Goal: Task Accomplishment & Management: Use online tool/utility

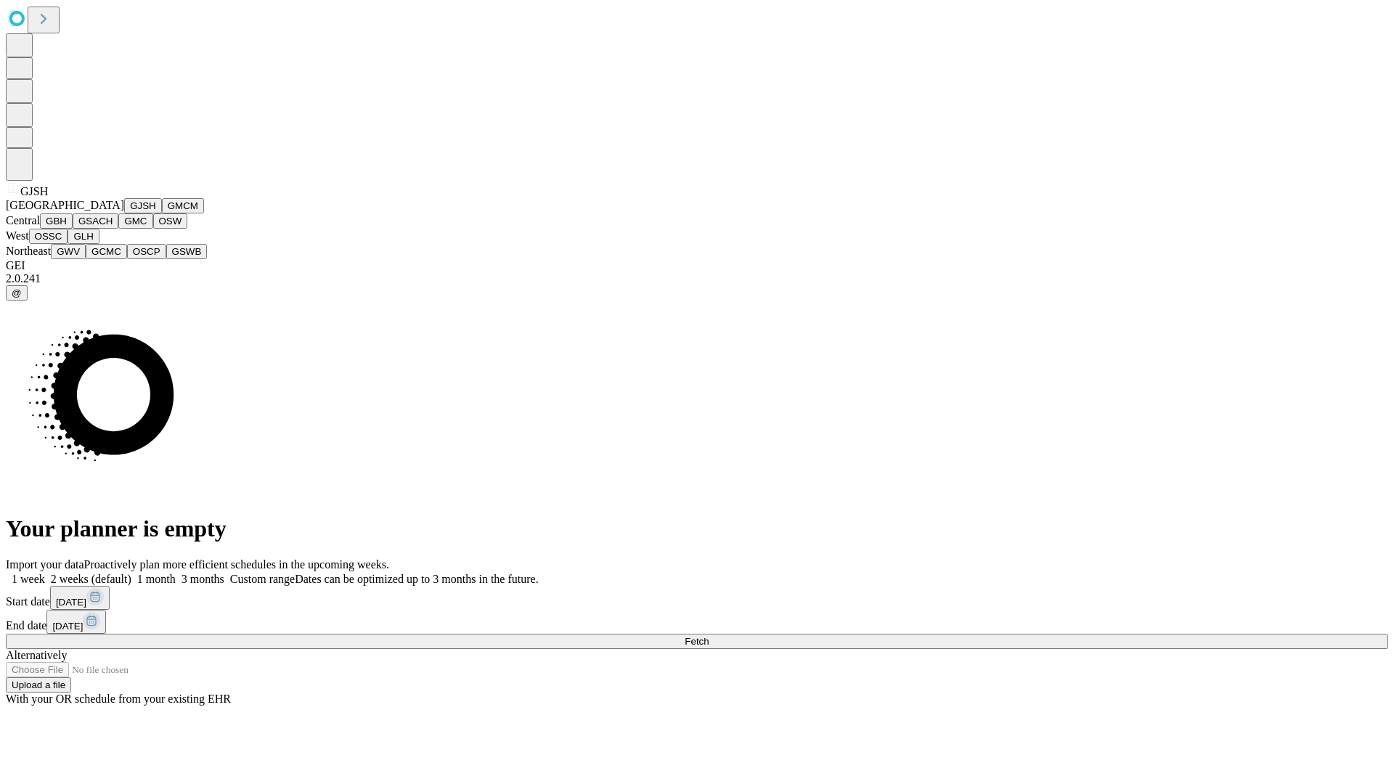
click at [124, 213] on button "GJSH" at bounding box center [143, 205] width 38 height 15
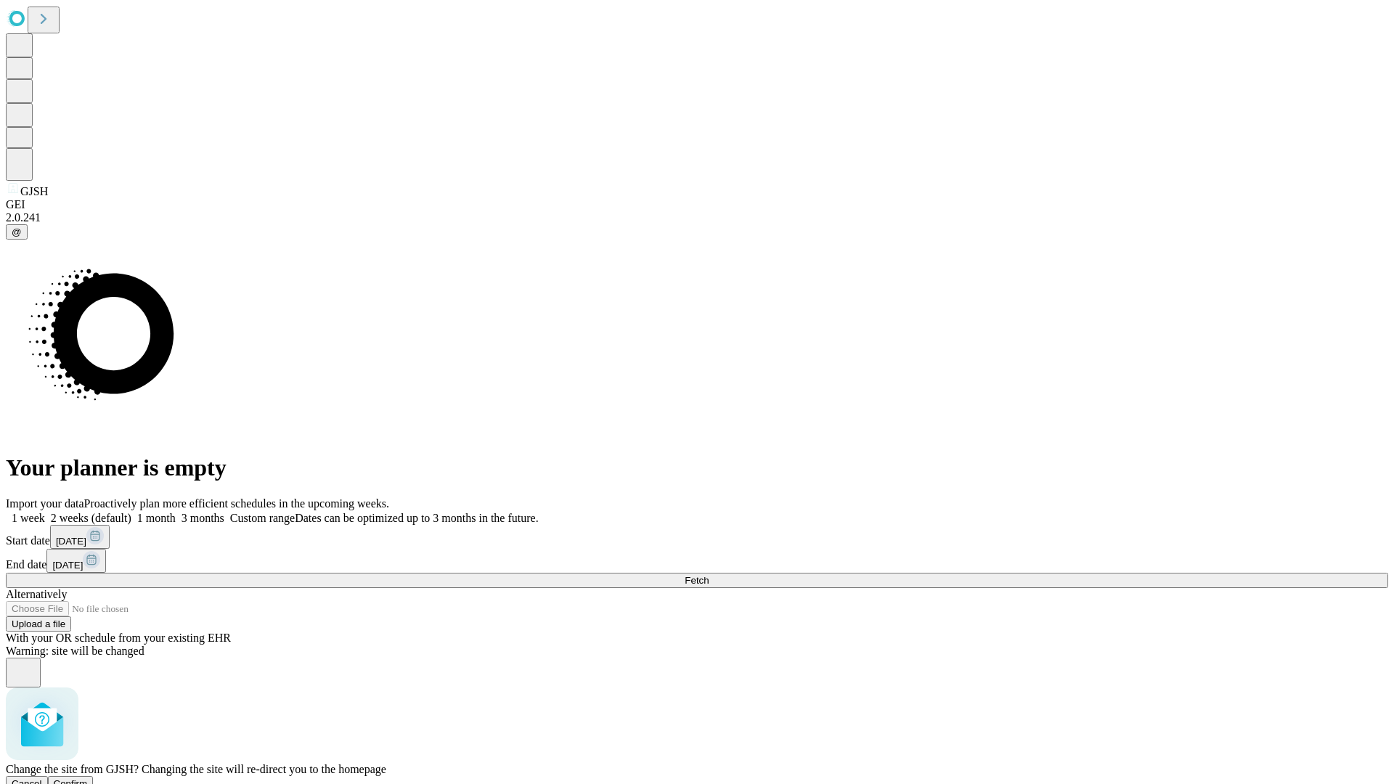
click at [88, 778] on span "Confirm" at bounding box center [71, 783] width 34 height 11
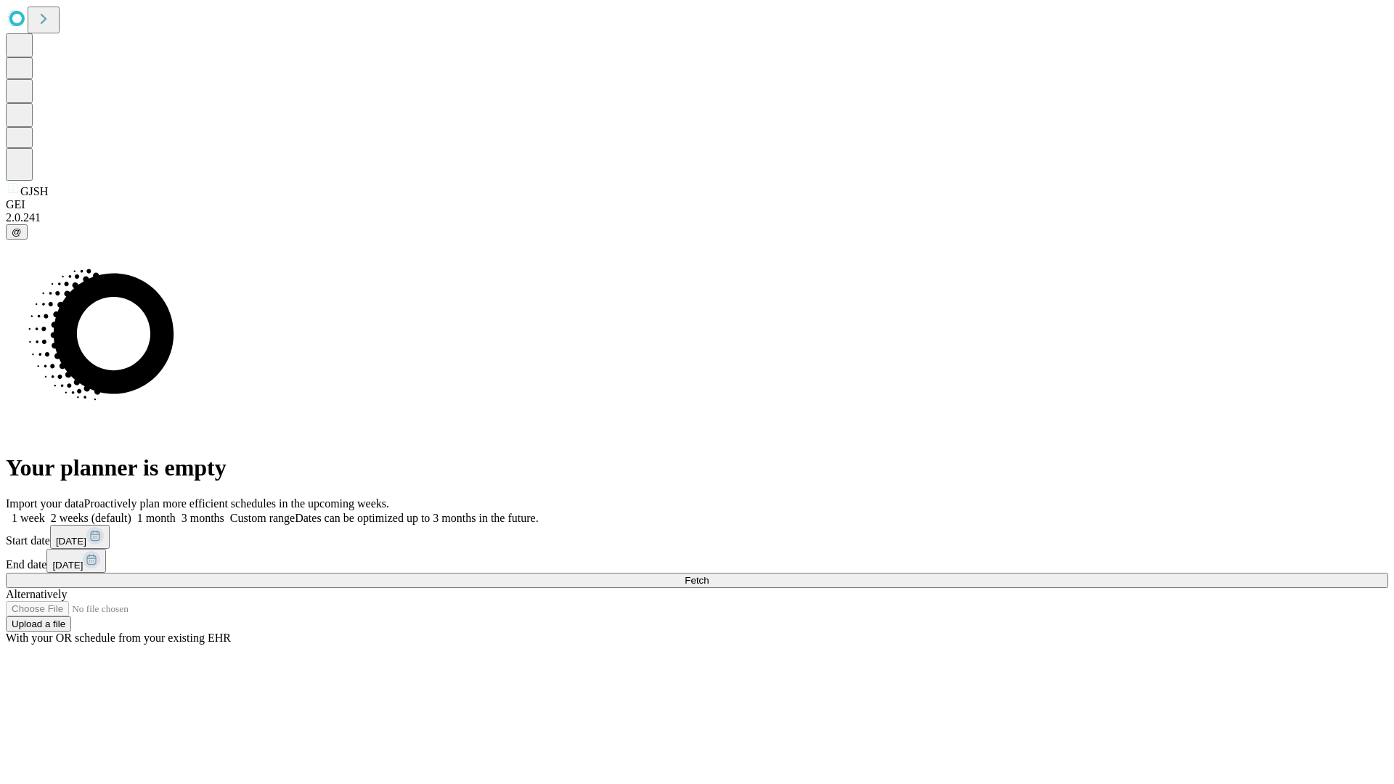
click at [131, 512] on label "2 weeks (default)" at bounding box center [88, 518] width 86 height 12
click at [709, 575] on span "Fetch" at bounding box center [697, 580] width 24 height 11
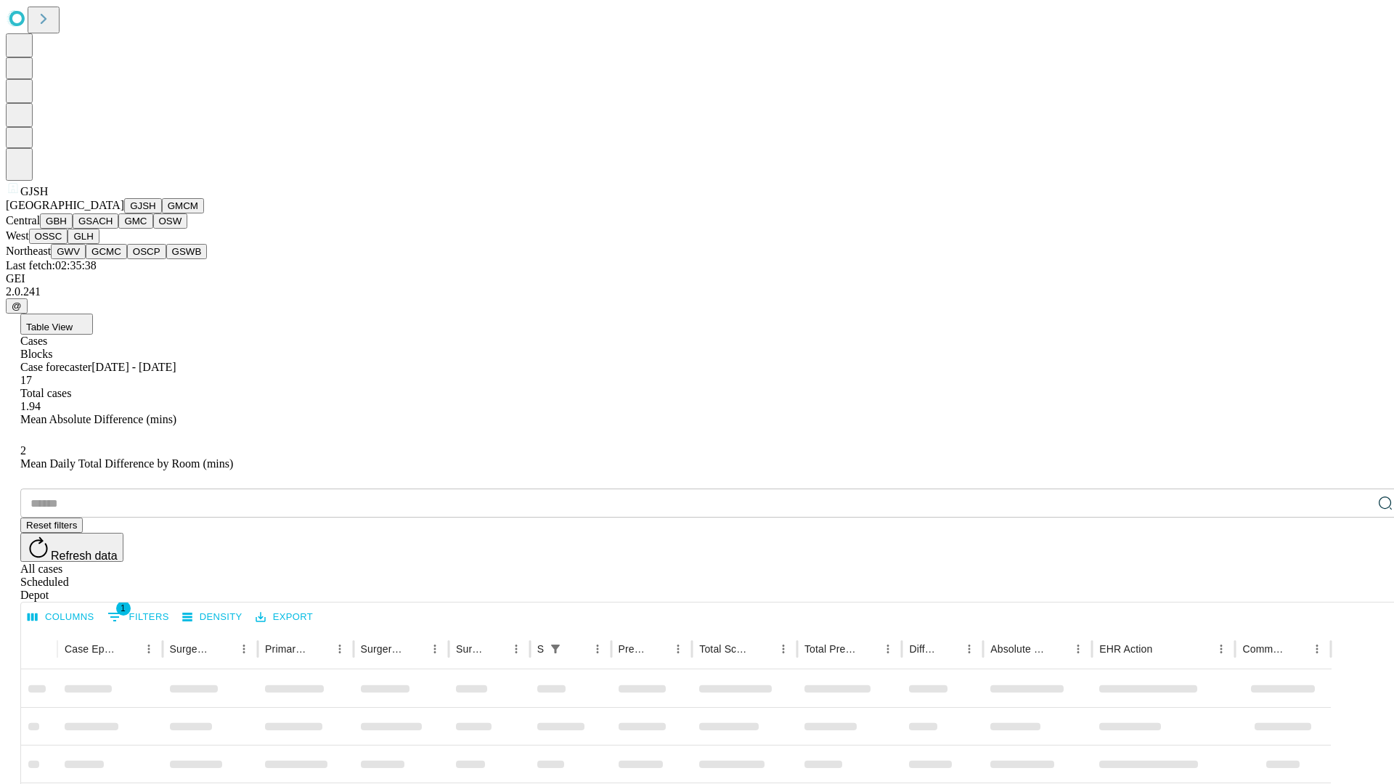
click at [162, 213] on button "GMCM" at bounding box center [183, 205] width 42 height 15
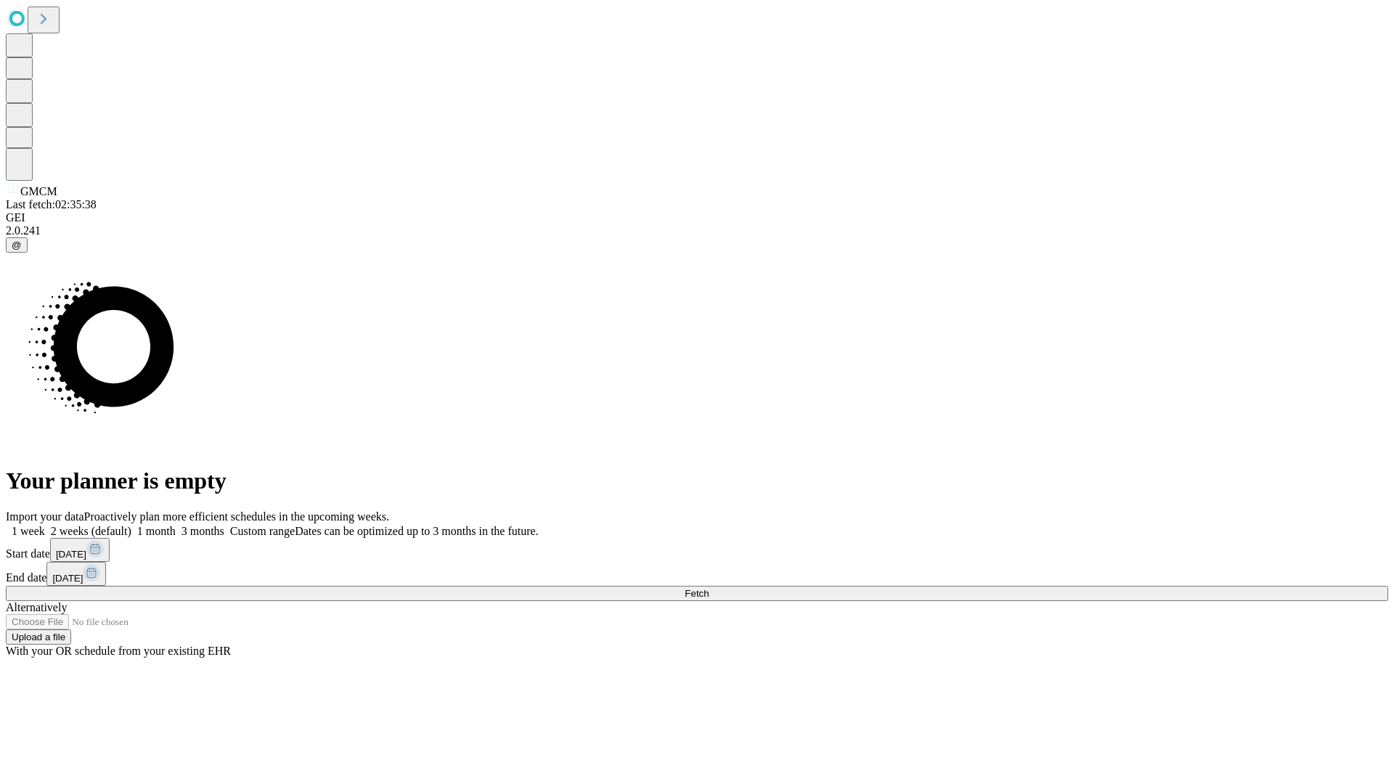
click at [131, 525] on label "2 weeks (default)" at bounding box center [88, 531] width 86 height 12
click at [709, 588] on span "Fetch" at bounding box center [697, 593] width 24 height 11
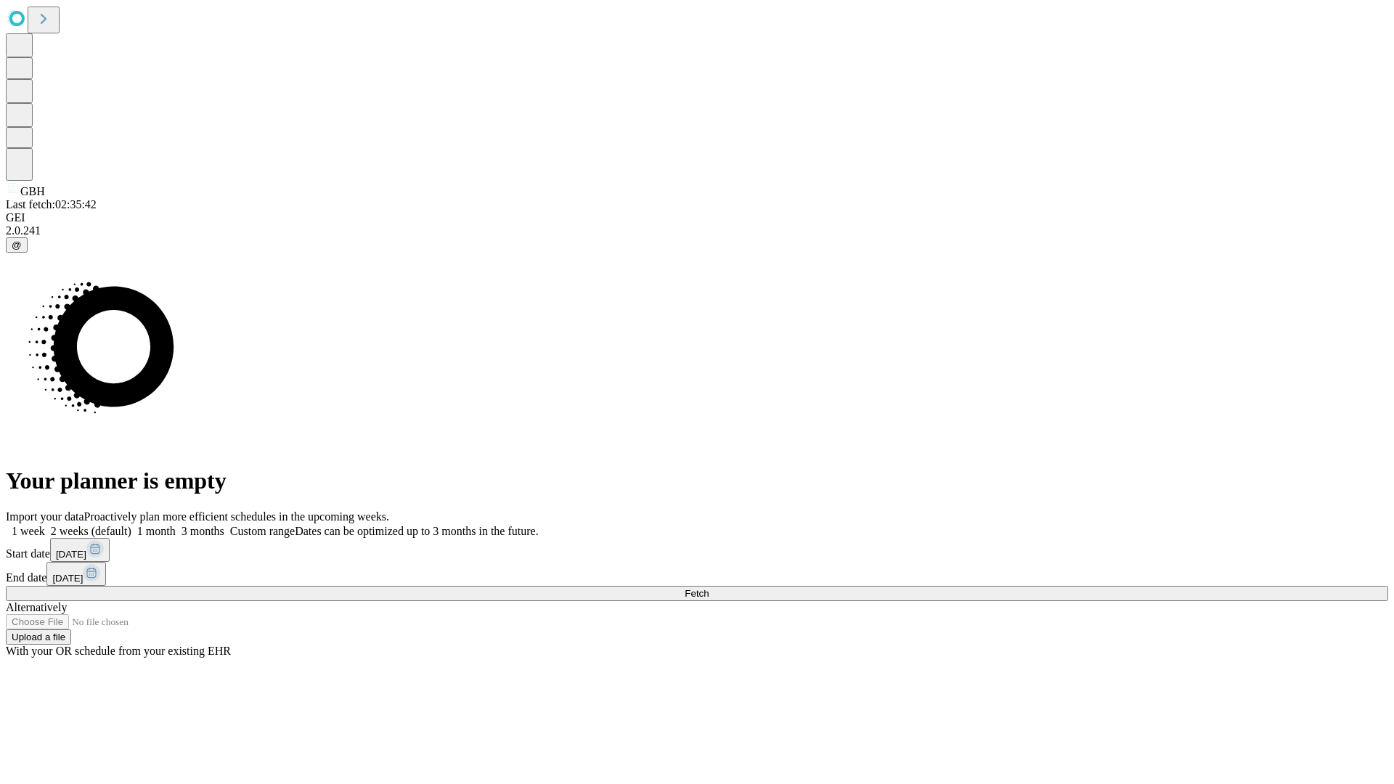
click at [131, 525] on label "2 weeks (default)" at bounding box center [88, 531] width 86 height 12
click at [709, 588] on span "Fetch" at bounding box center [697, 593] width 24 height 11
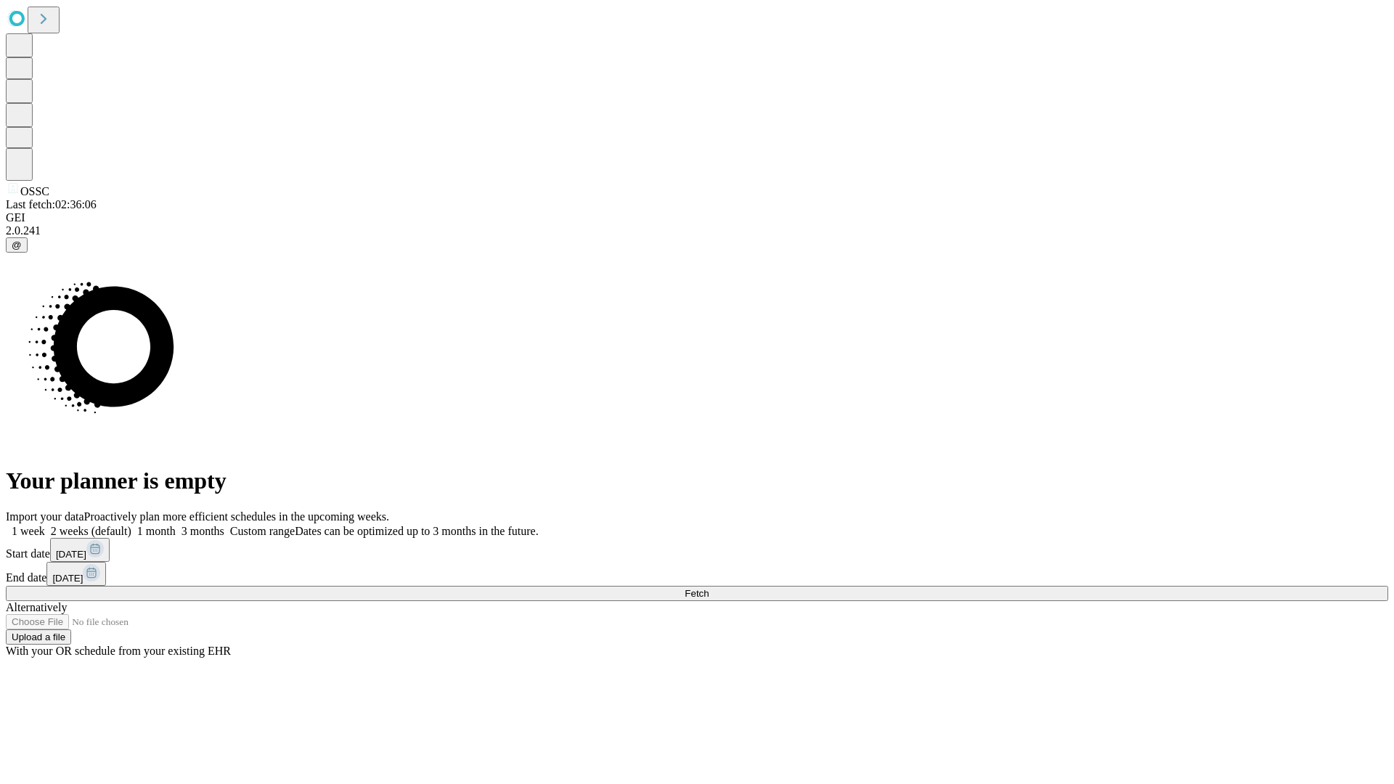
click at [709, 588] on span "Fetch" at bounding box center [697, 593] width 24 height 11
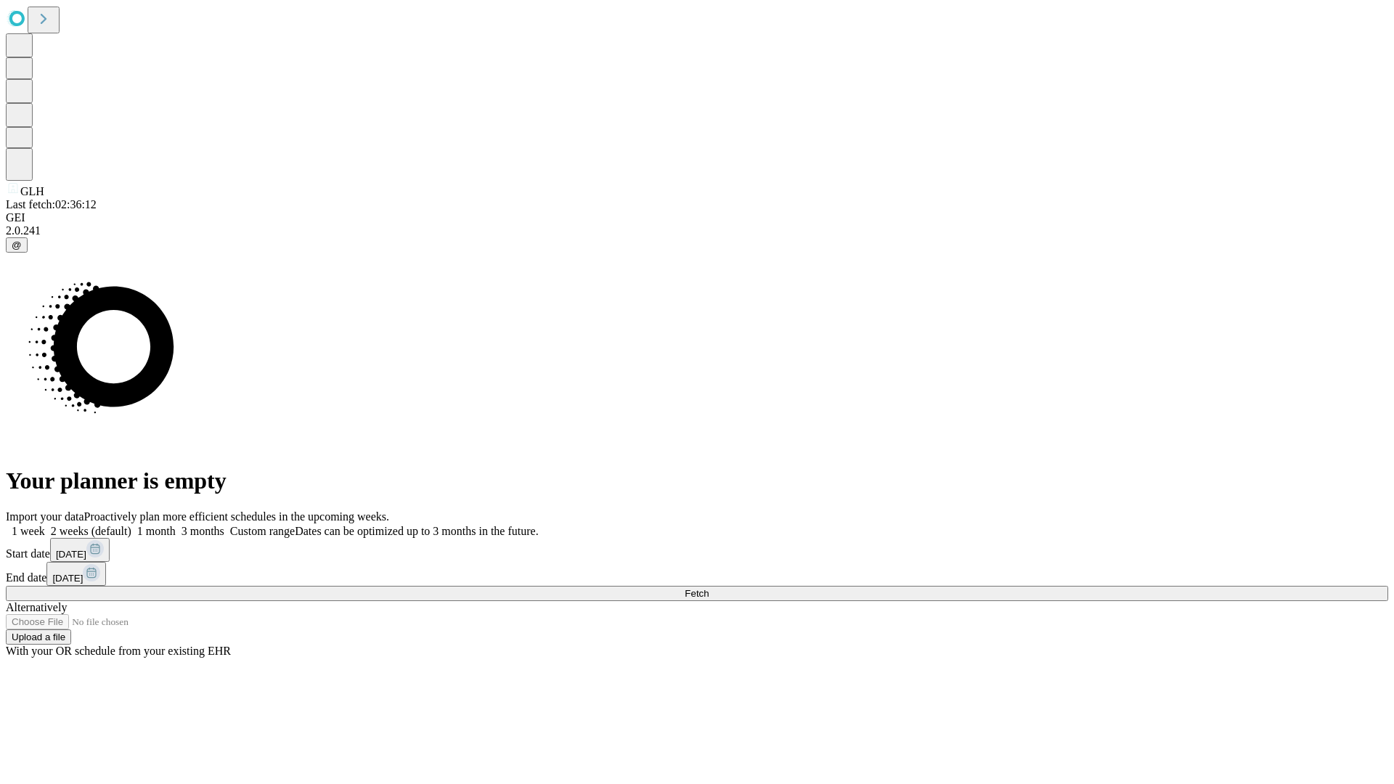
click at [131, 525] on label "2 weeks (default)" at bounding box center [88, 531] width 86 height 12
click at [709, 588] on span "Fetch" at bounding box center [697, 593] width 24 height 11
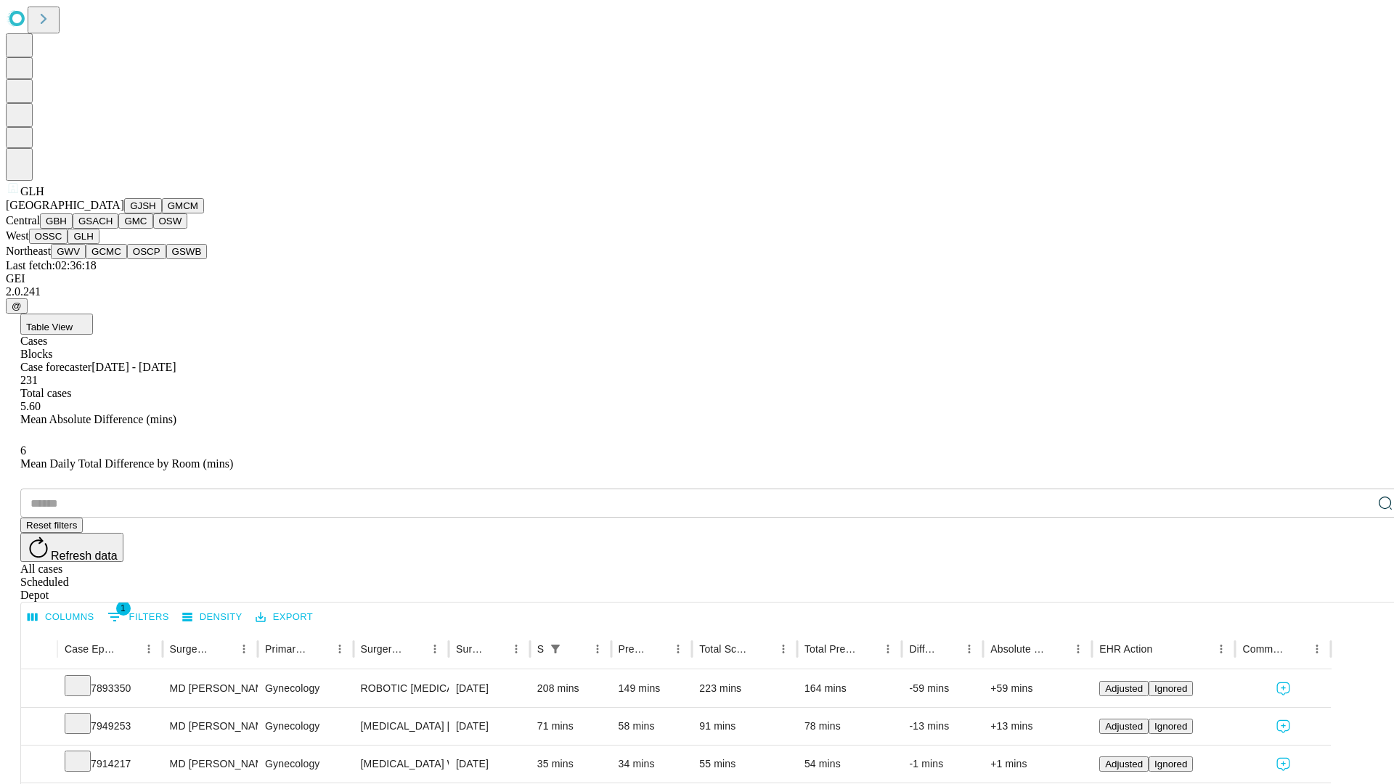
click at [86, 259] on button "GWV" at bounding box center [68, 251] width 35 height 15
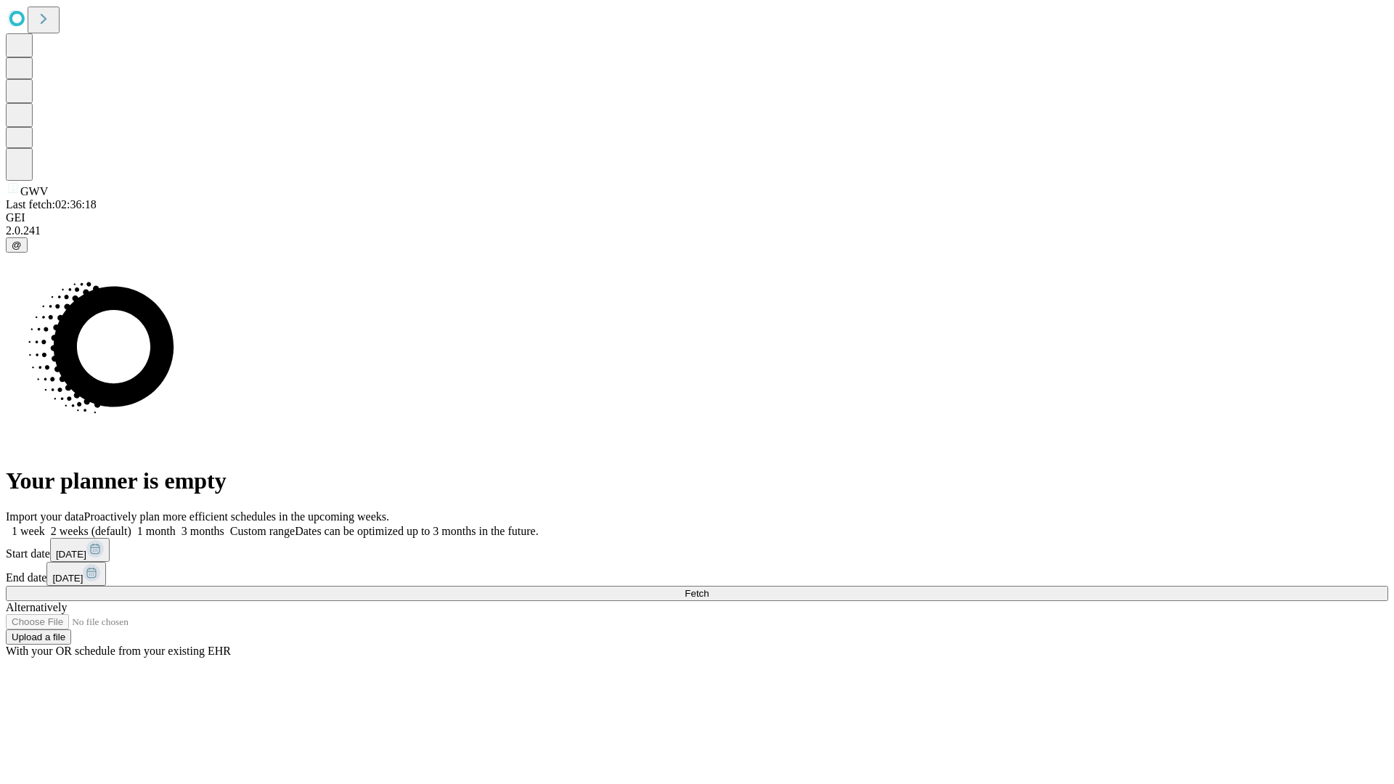
click at [131, 525] on label "2 weeks (default)" at bounding box center [88, 531] width 86 height 12
click at [709, 588] on span "Fetch" at bounding box center [697, 593] width 24 height 11
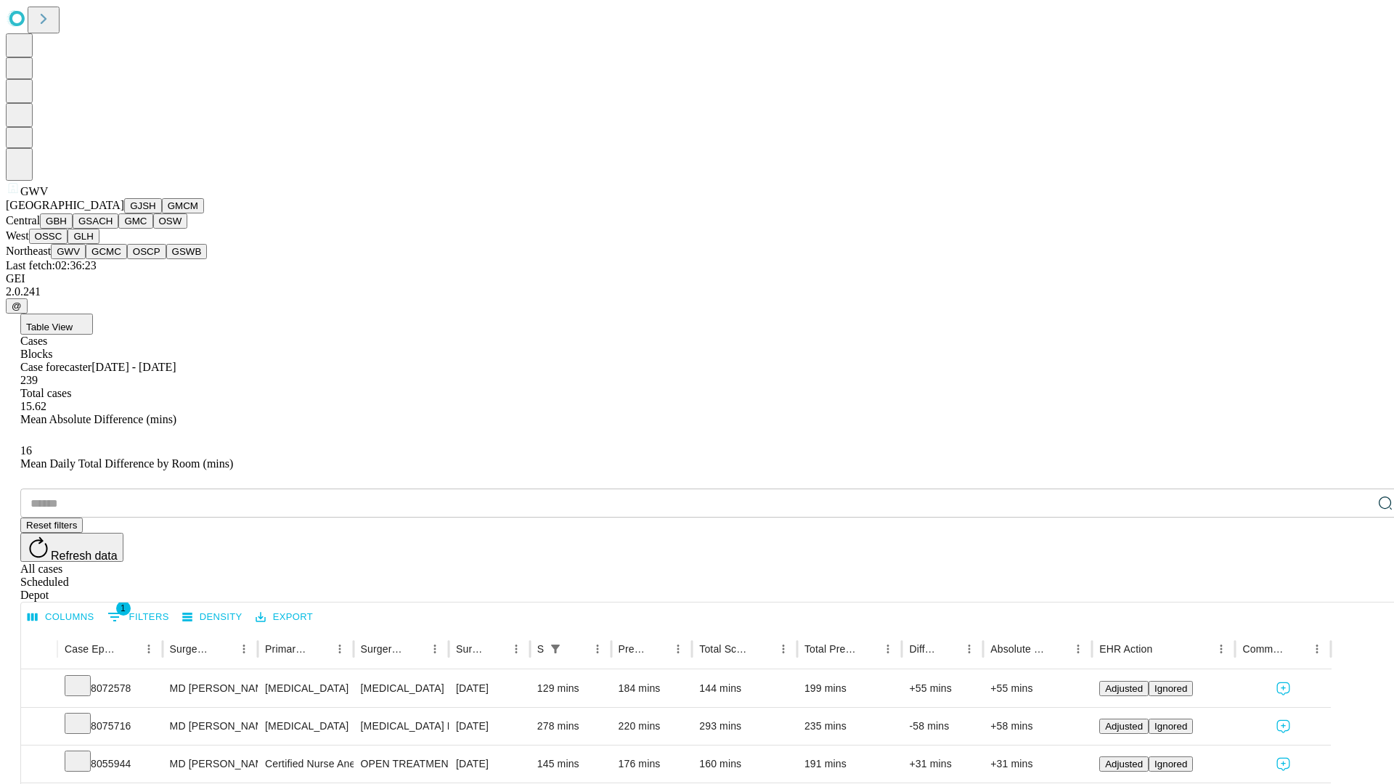
click at [113, 259] on button "GCMC" at bounding box center [106, 251] width 41 height 15
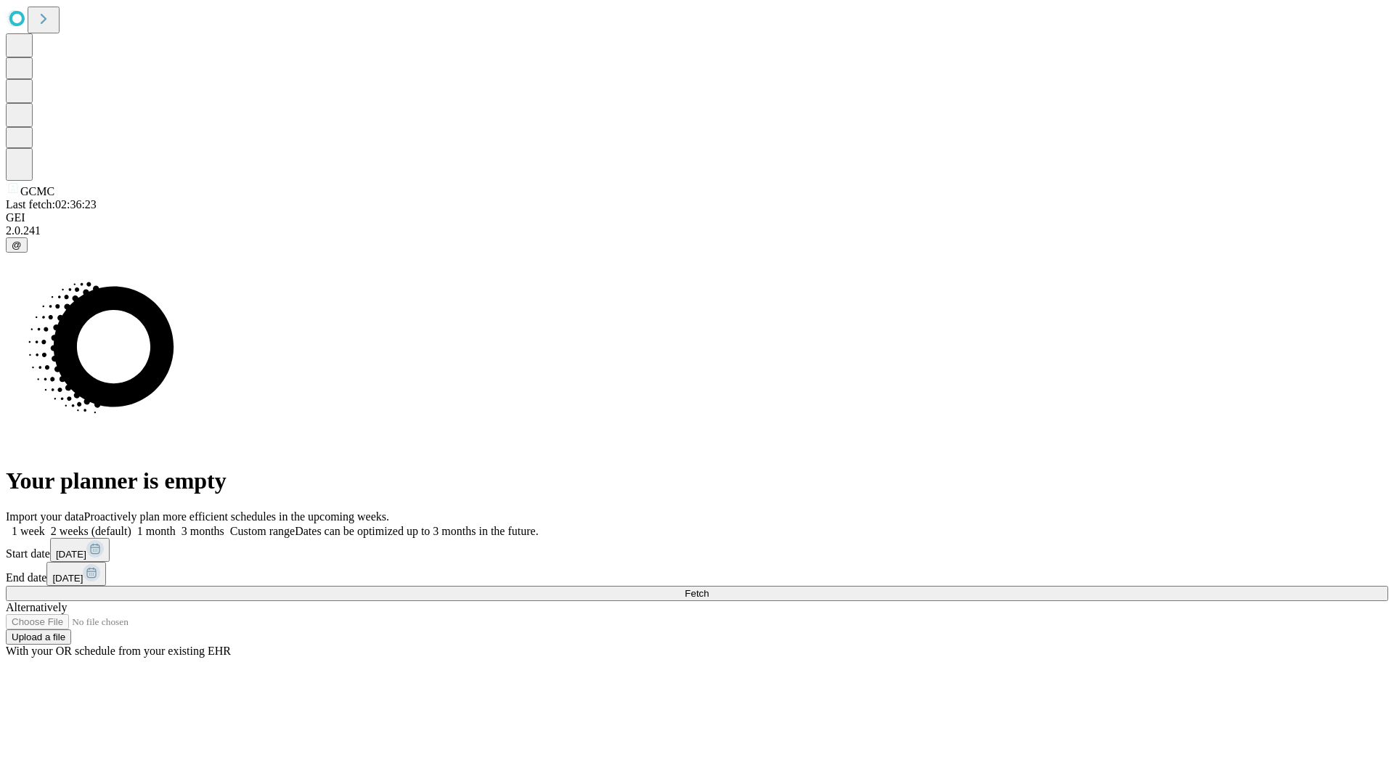
click at [131, 525] on label "2 weeks (default)" at bounding box center [88, 531] width 86 height 12
click at [709, 588] on span "Fetch" at bounding box center [697, 593] width 24 height 11
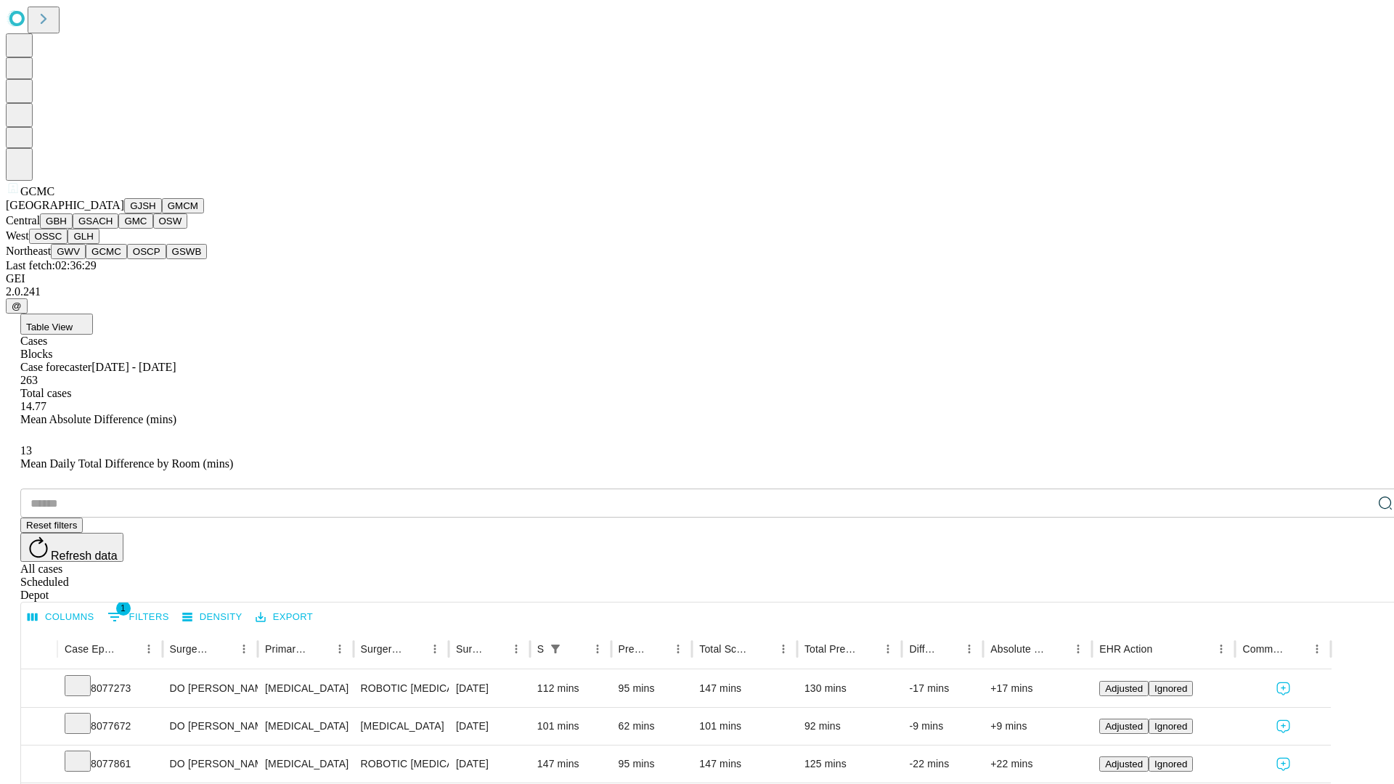
click at [127, 259] on button "OSCP" at bounding box center [146, 251] width 39 height 15
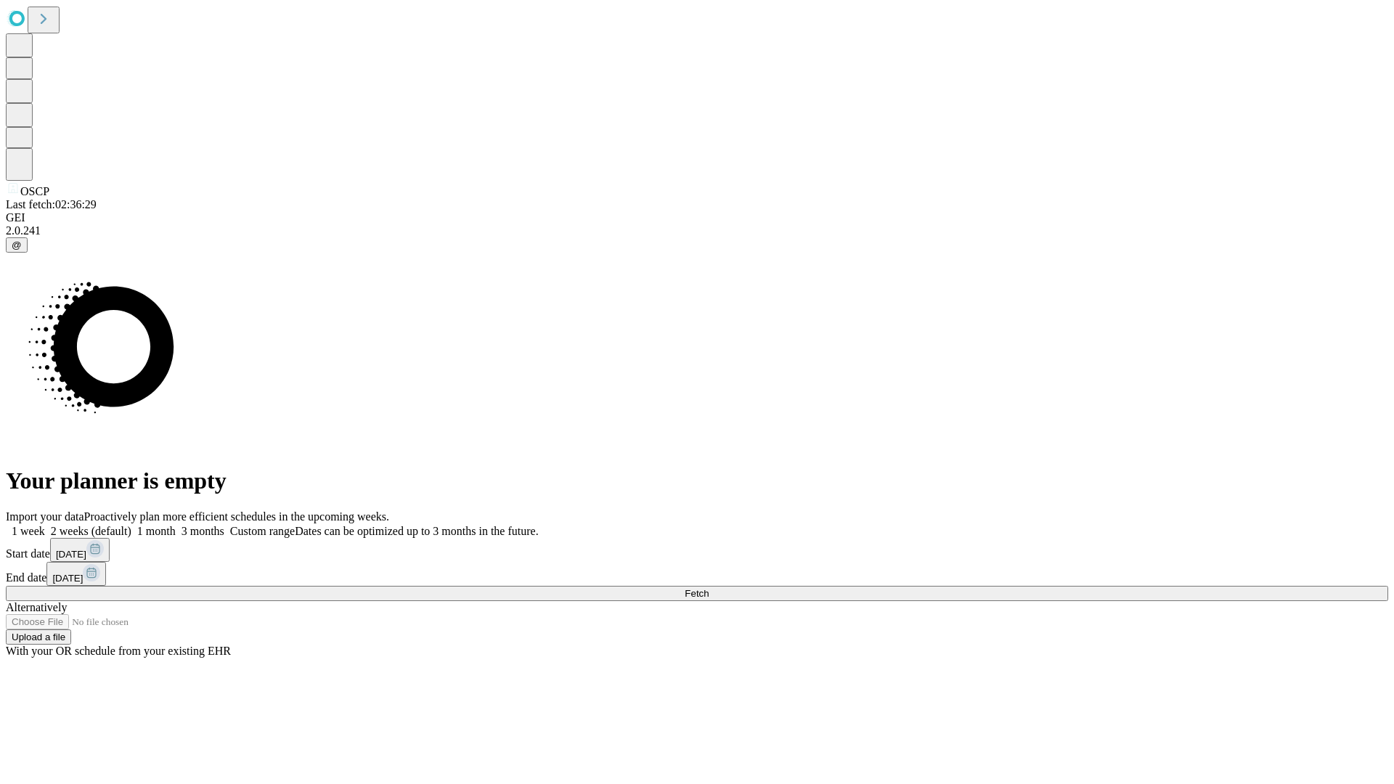
click at [709, 588] on span "Fetch" at bounding box center [697, 593] width 24 height 11
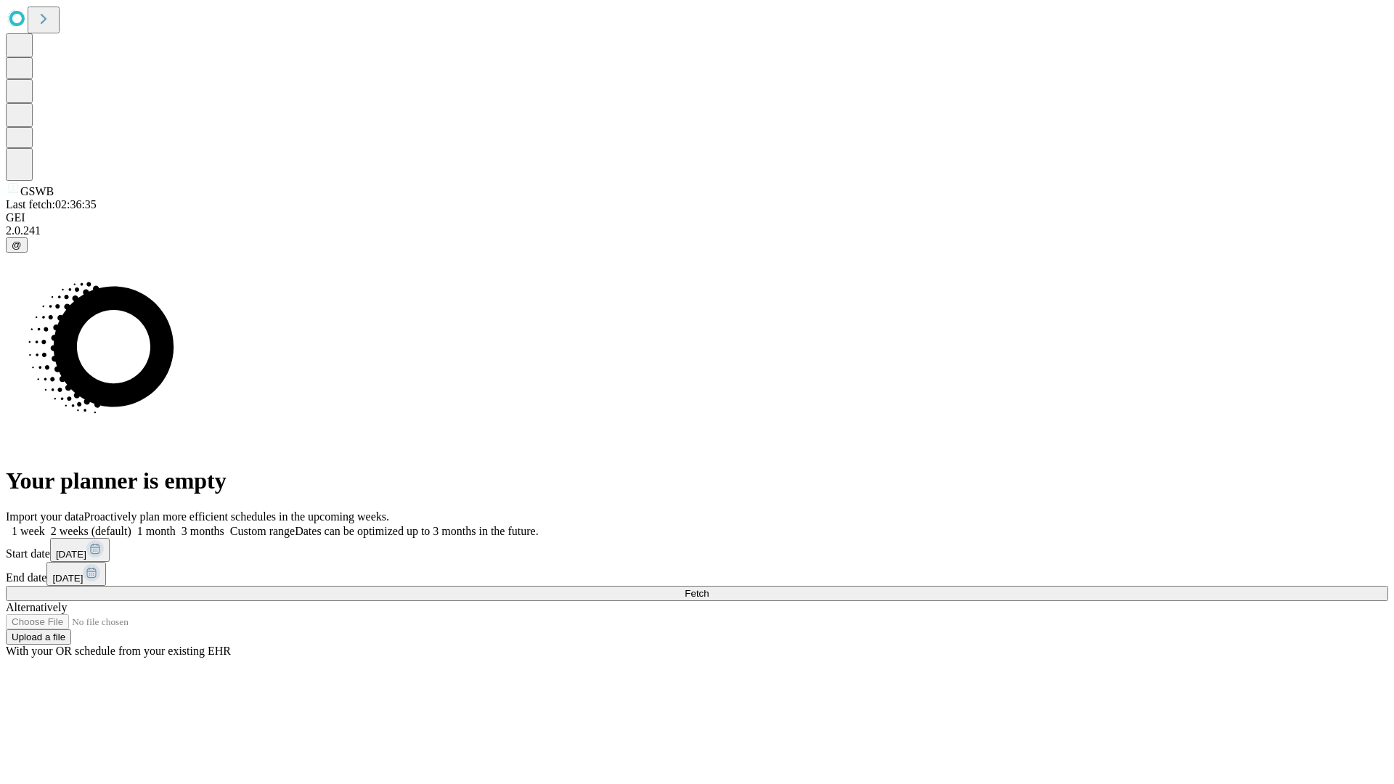
click at [131, 525] on label "2 weeks (default)" at bounding box center [88, 531] width 86 height 12
click at [709, 588] on span "Fetch" at bounding box center [697, 593] width 24 height 11
